Goal: Ask a question

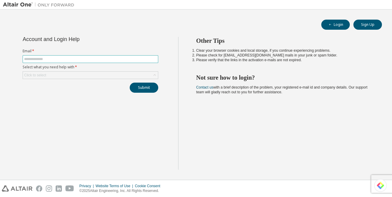
click at [74, 62] on span at bounding box center [91, 59] width 136 height 8
click at [74, 60] on input "text" at bounding box center [90, 59] width 133 height 5
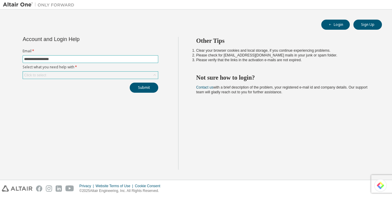
type input "**********"
click at [61, 77] on div "Click to select" at bounding box center [90, 75] width 135 height 7
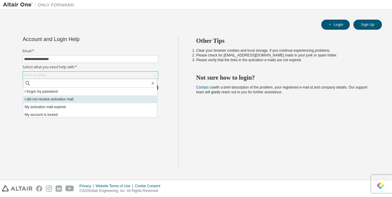
click at [57, 98] on li "I did not receive activation mail" at bounding box center [90, 99] width 134 height 8
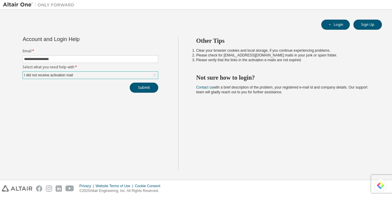
click at [129, 90] on div "Submit" at bounding box center [91, 88] width 136 height 10
click at [135, 90] on button "Submit" at bounding box center [144, 88] width 29 height 10
click at [347, 181] on link "Altair support" at bounding box center [353, 180] width 24 height 5
click at [345, 181] on link "Altair support" at bounding box center [353, 180] width 24 height 5
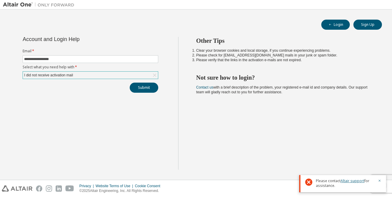
click at [345, 181] on link "Altair support" at bounding box center [353, 180] width 24 height 5
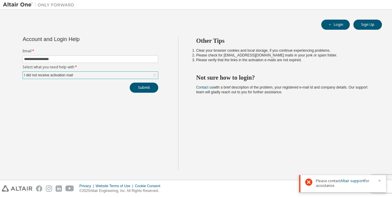
click at [378, 181] on icon "button" at bounding box center [380, 181] width 4 height 4
click at [332, 156] on div "Other Tips Clear your browser cookies and local storage, if you continue experi…" at bounding box center [283, 103] width 211 height 133
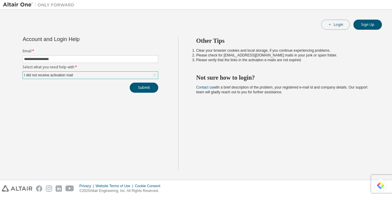
click at [335, 25] on button "Login" at bounding box center [335, 25] width 29 height 10
